Goal: Navigation & Orientation: Find specific page/section

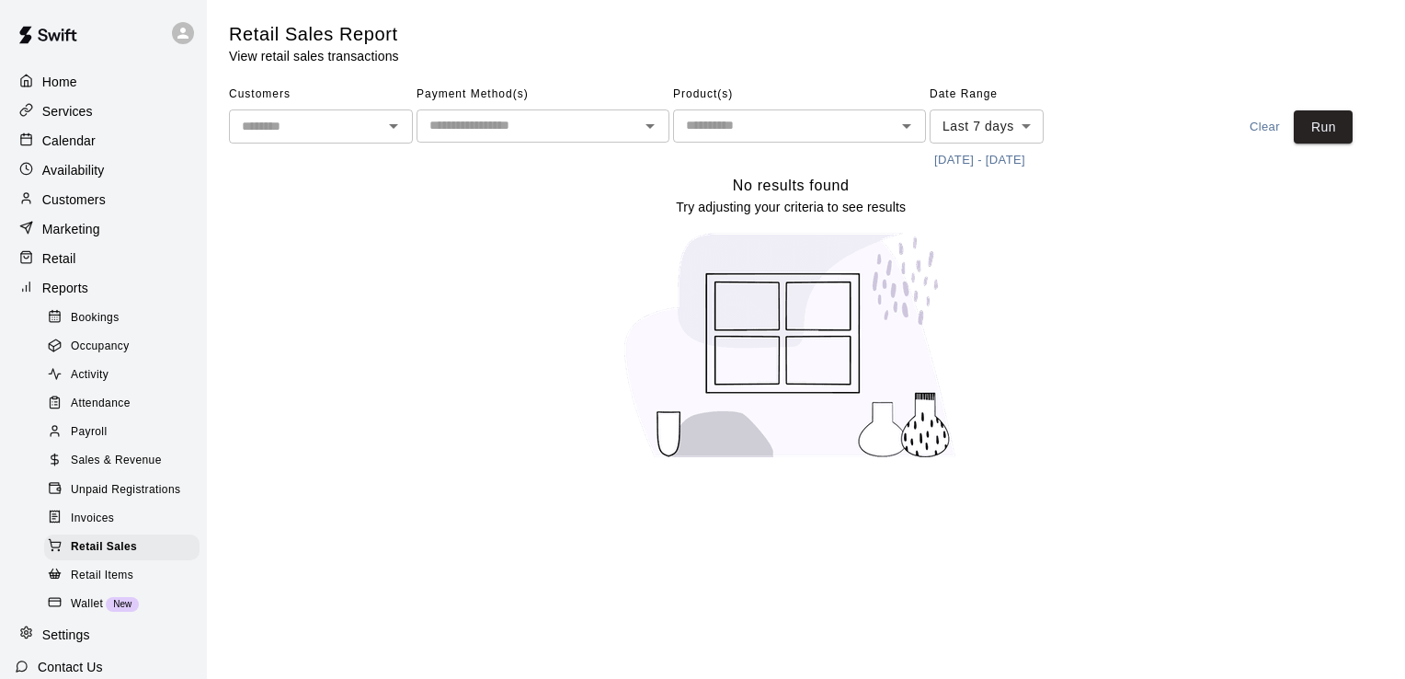
click at [72, 147] on p "Calendar" at bounding box center [68, 141] width 53 height 18
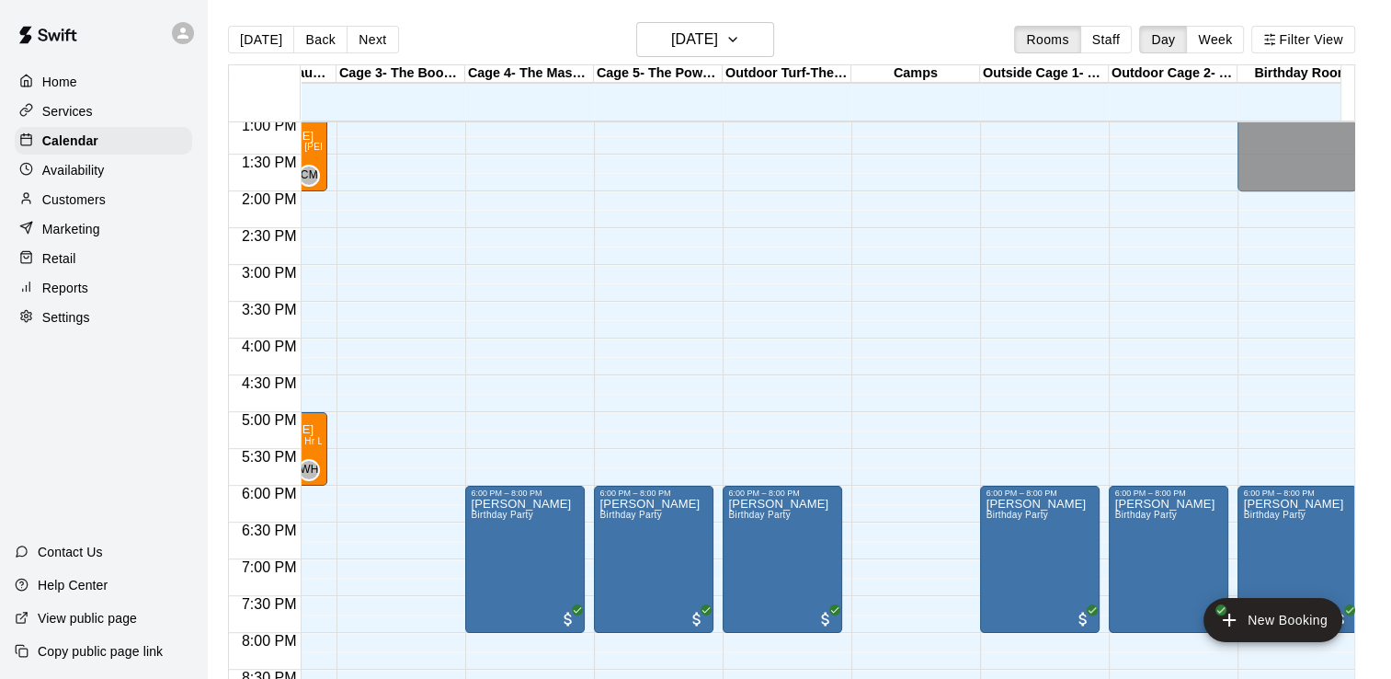
scroll to position [961, 136]
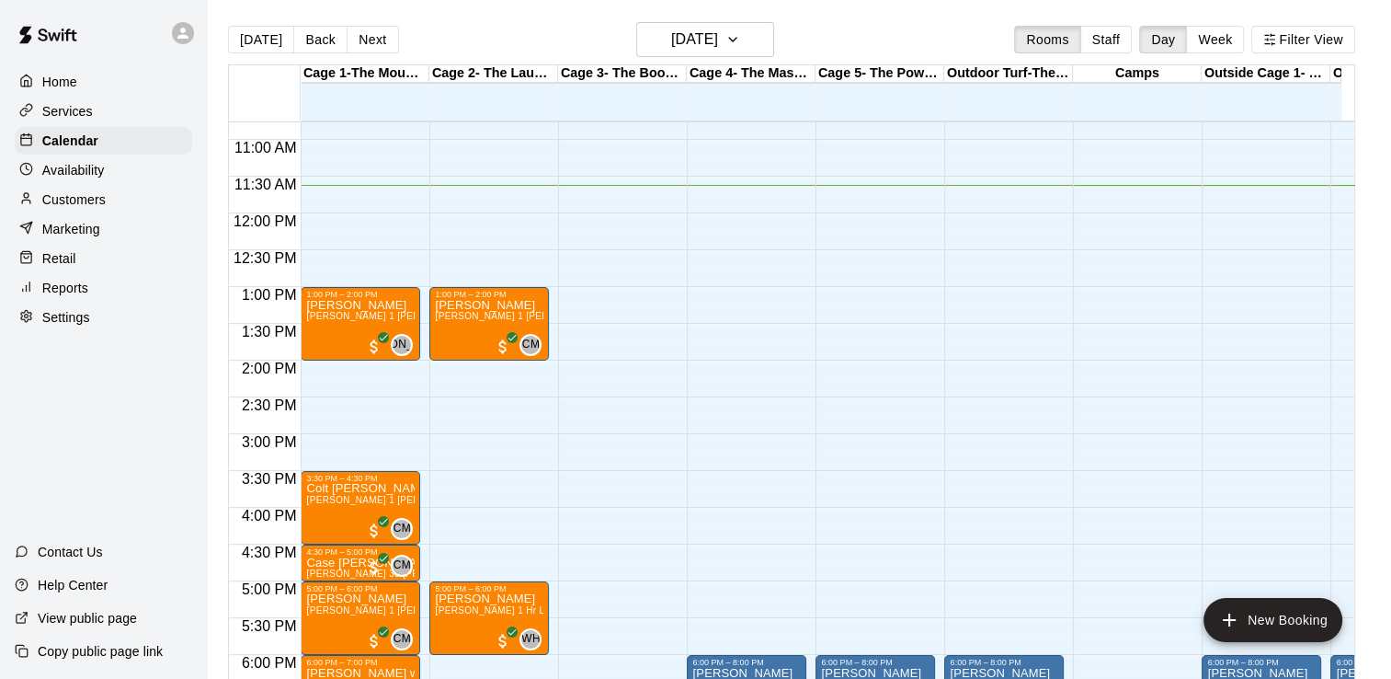
click at [118, 116] on div "Services" at bounding box center [103, 111] width 177 height 28
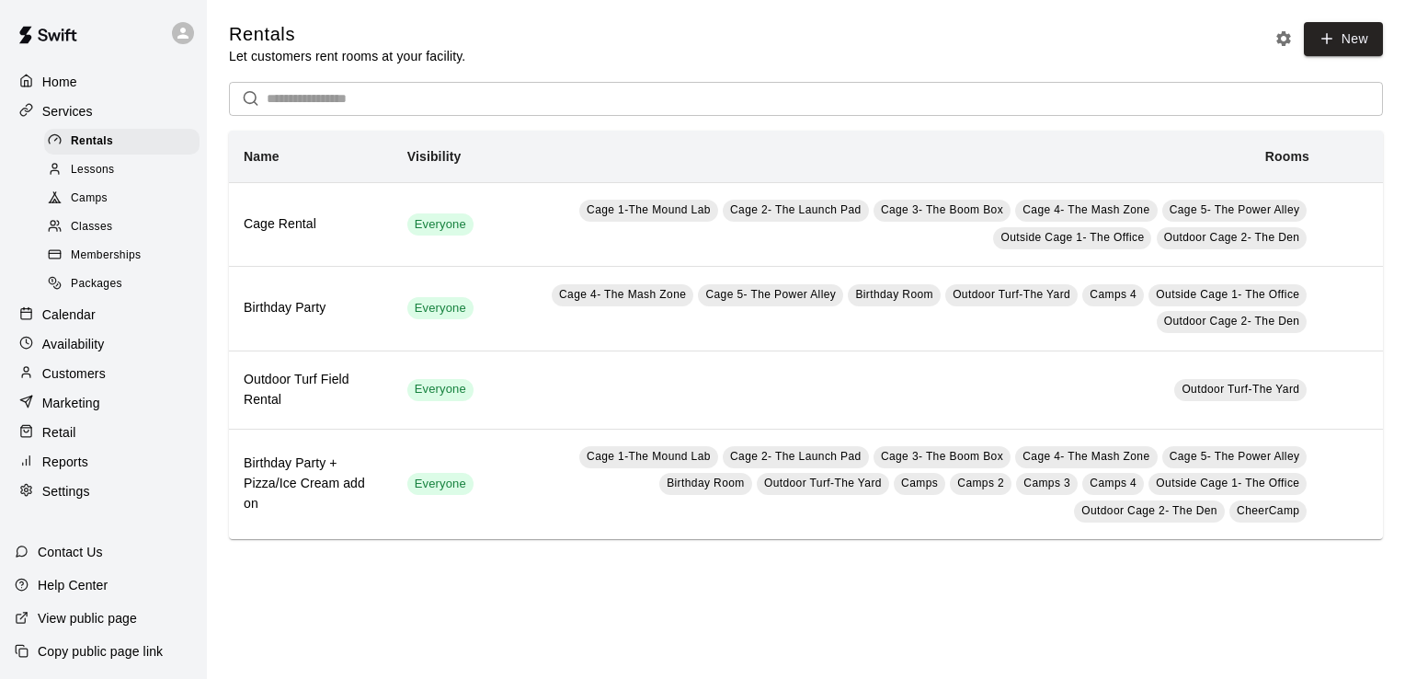
click at [94, 234] on span "Classes" at bounding box center [91, 227] width 41 height 18
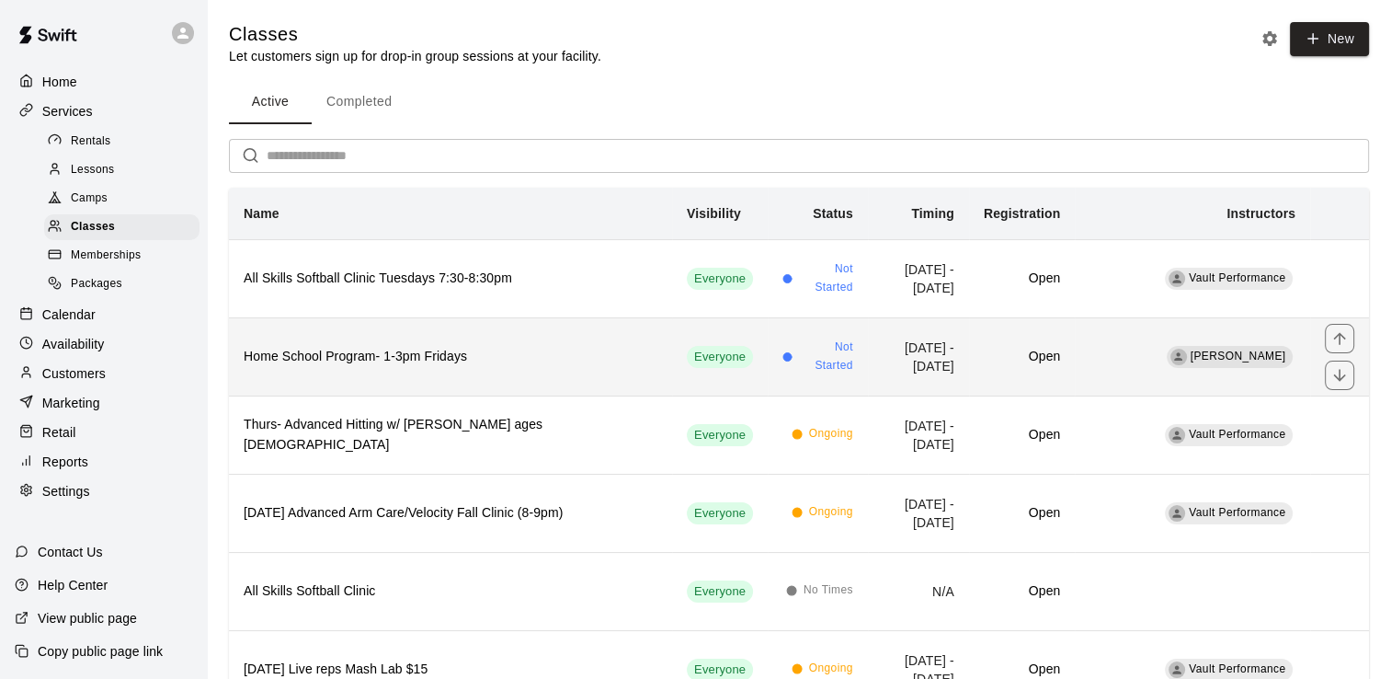
click at [440, 349] on h6 "Home School Program- 1-3pm Fridays" at bounding box center [451, 357] width 414 height 20
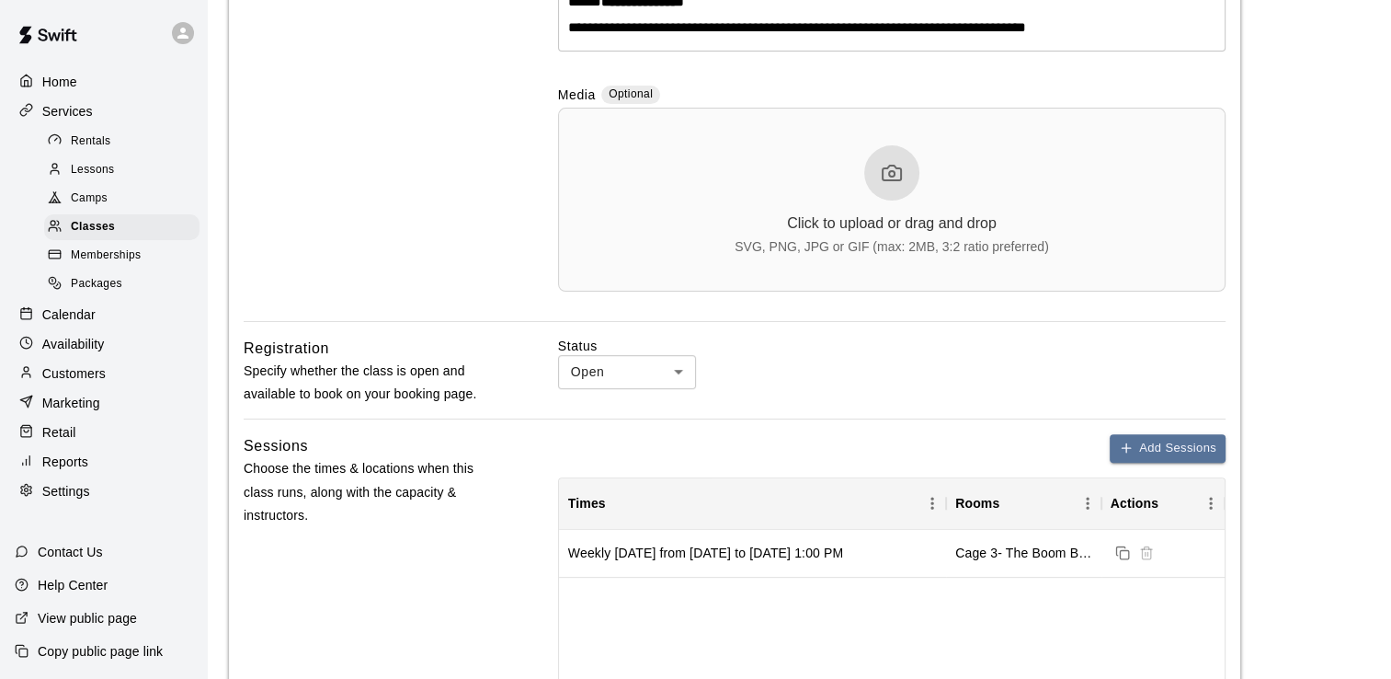
scroll to position [551, 0]
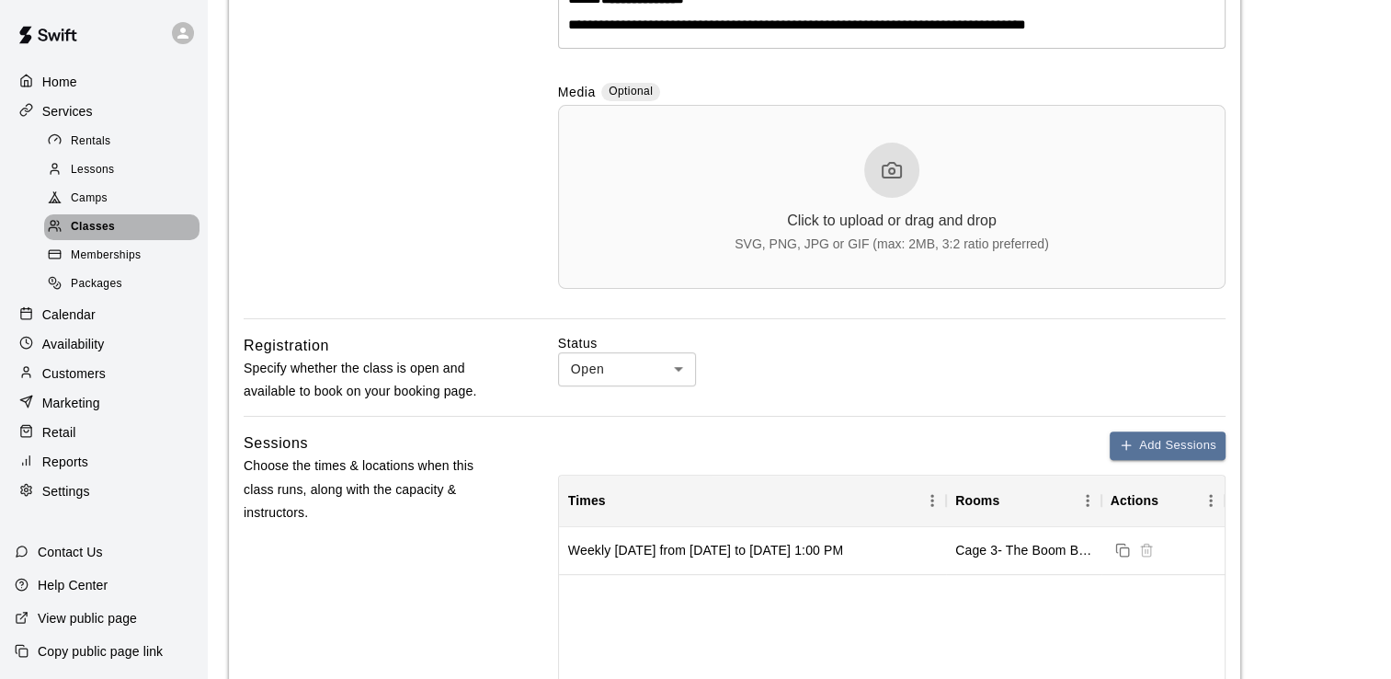
click at [103, 234] on span "Classes" at bounding box center [93, 227] width 44 height 18
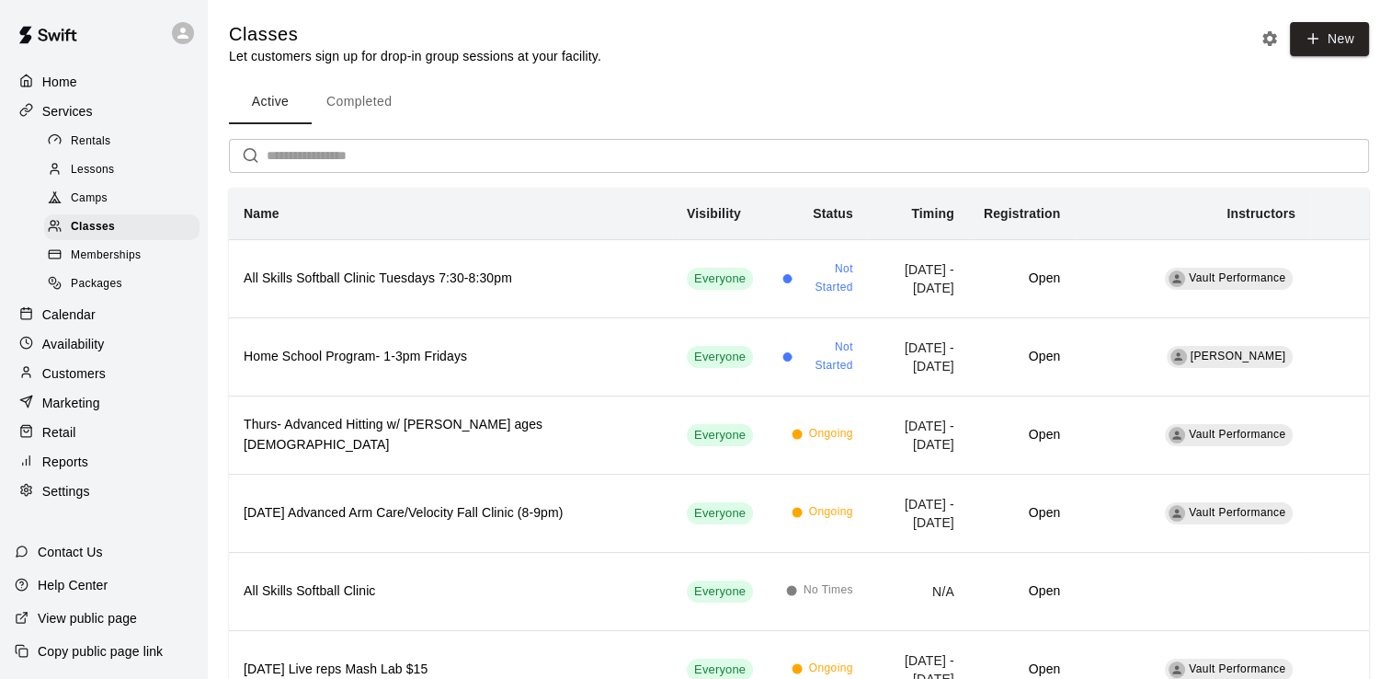
click at [59, 317] on div "Calendar" at bounding box center [103, 315] width 177 height 28
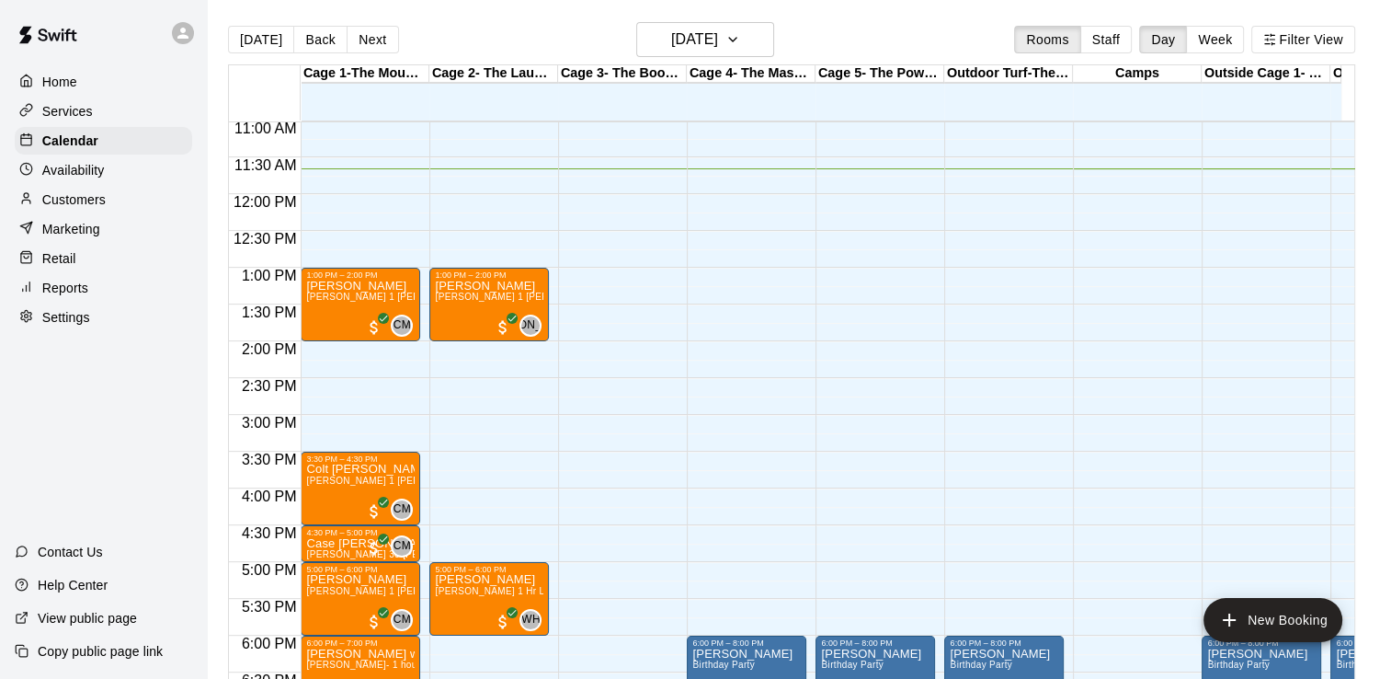
scroll to position [834, 0]
